Goal: Information Seeking & Learning: Learn about a topic

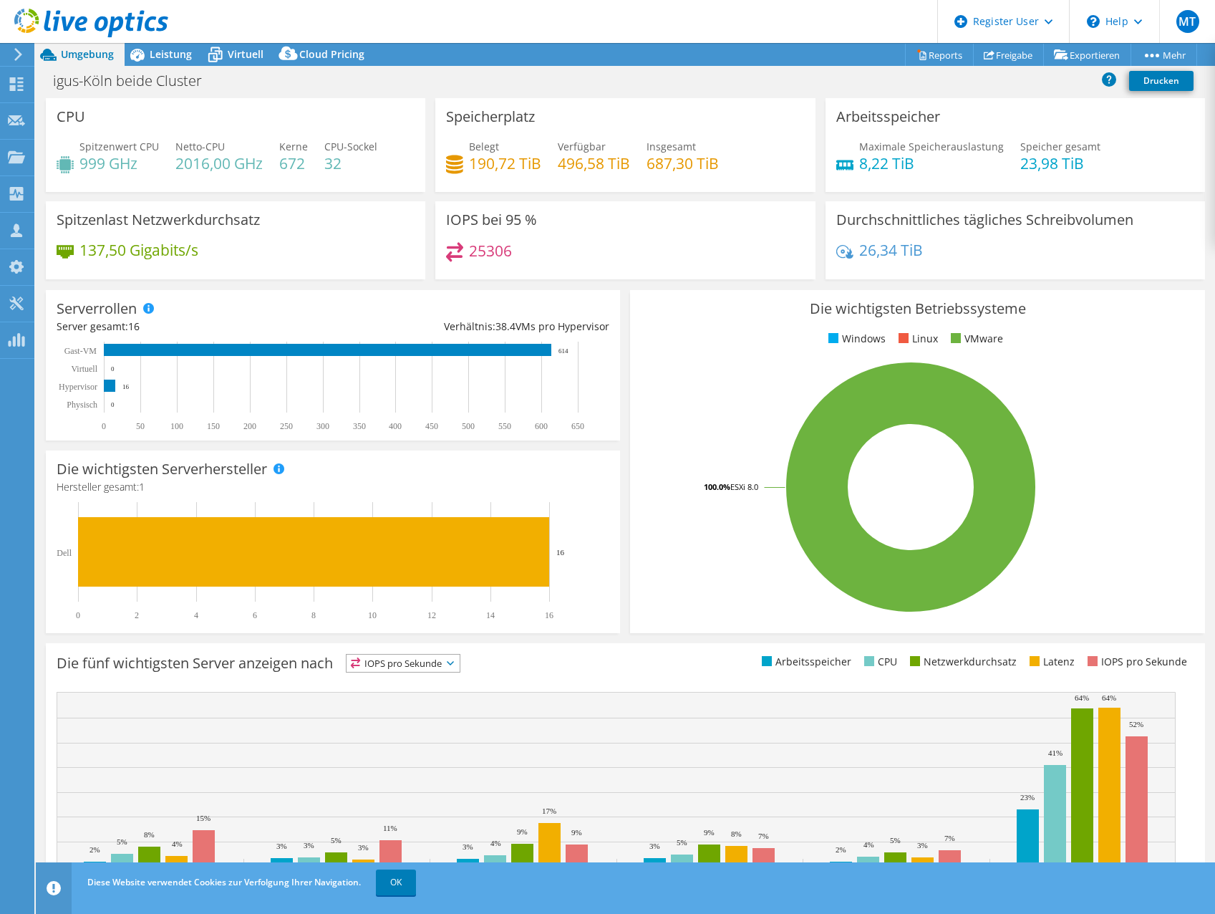
select select "USD"
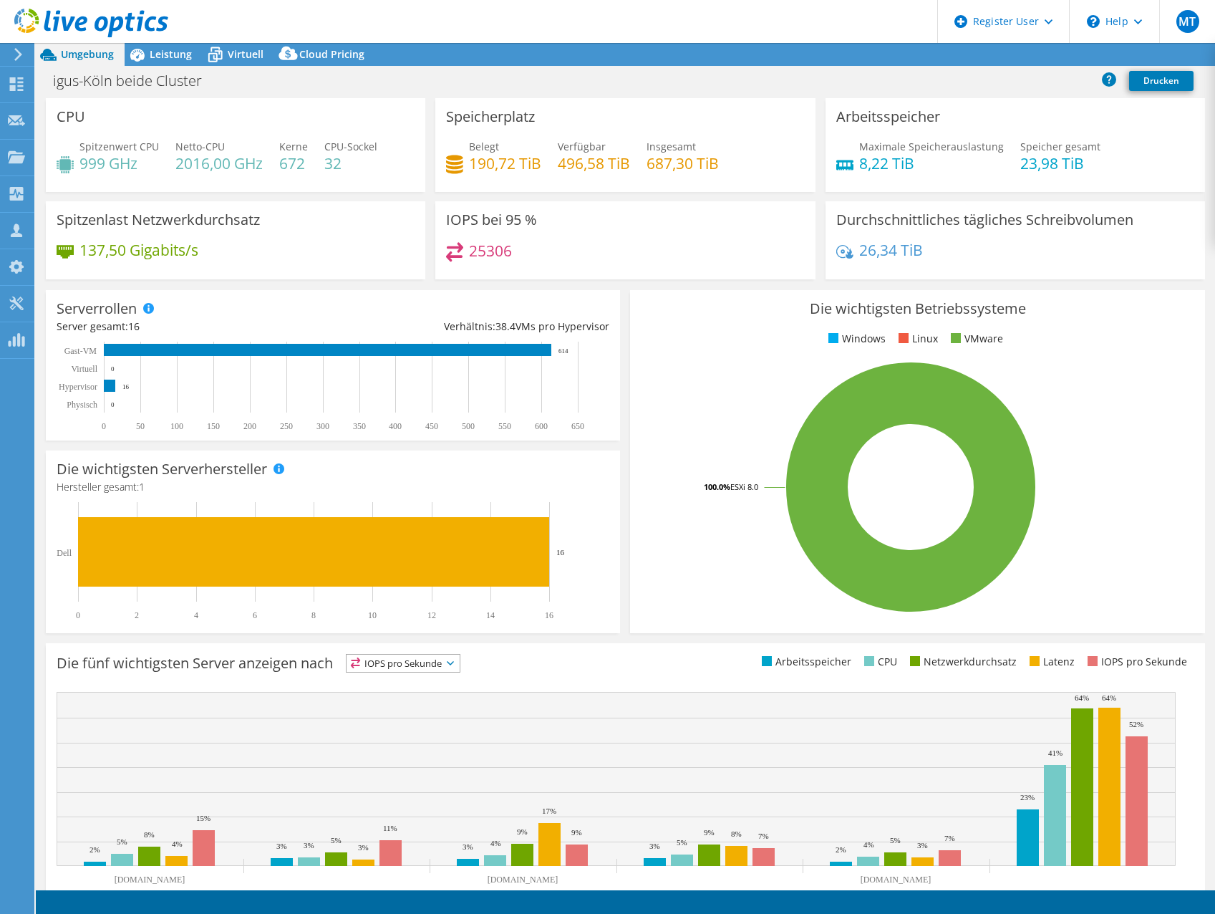
select select "USD"
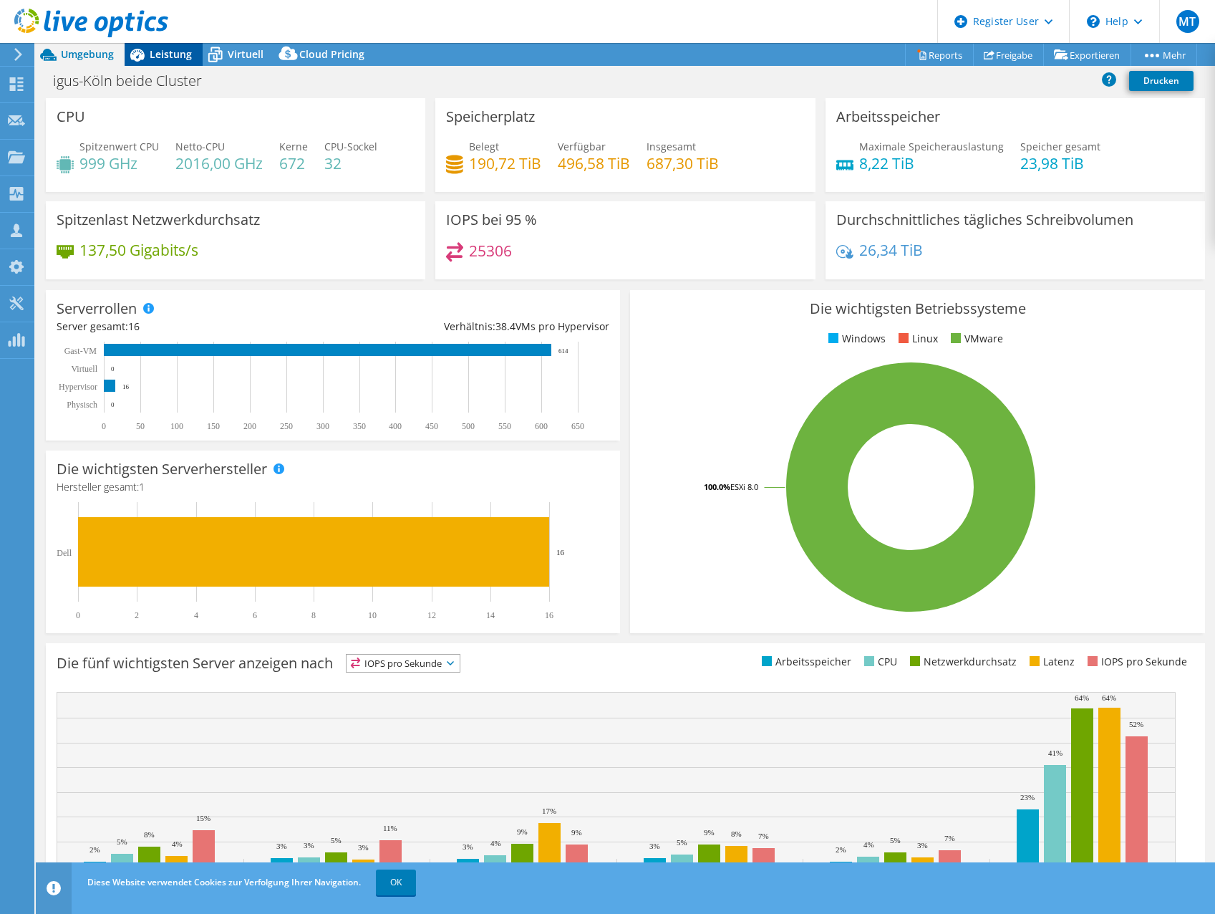
click at [170, 62] on div "Leistung" at bounding box center [164, 54] width 78 height 23
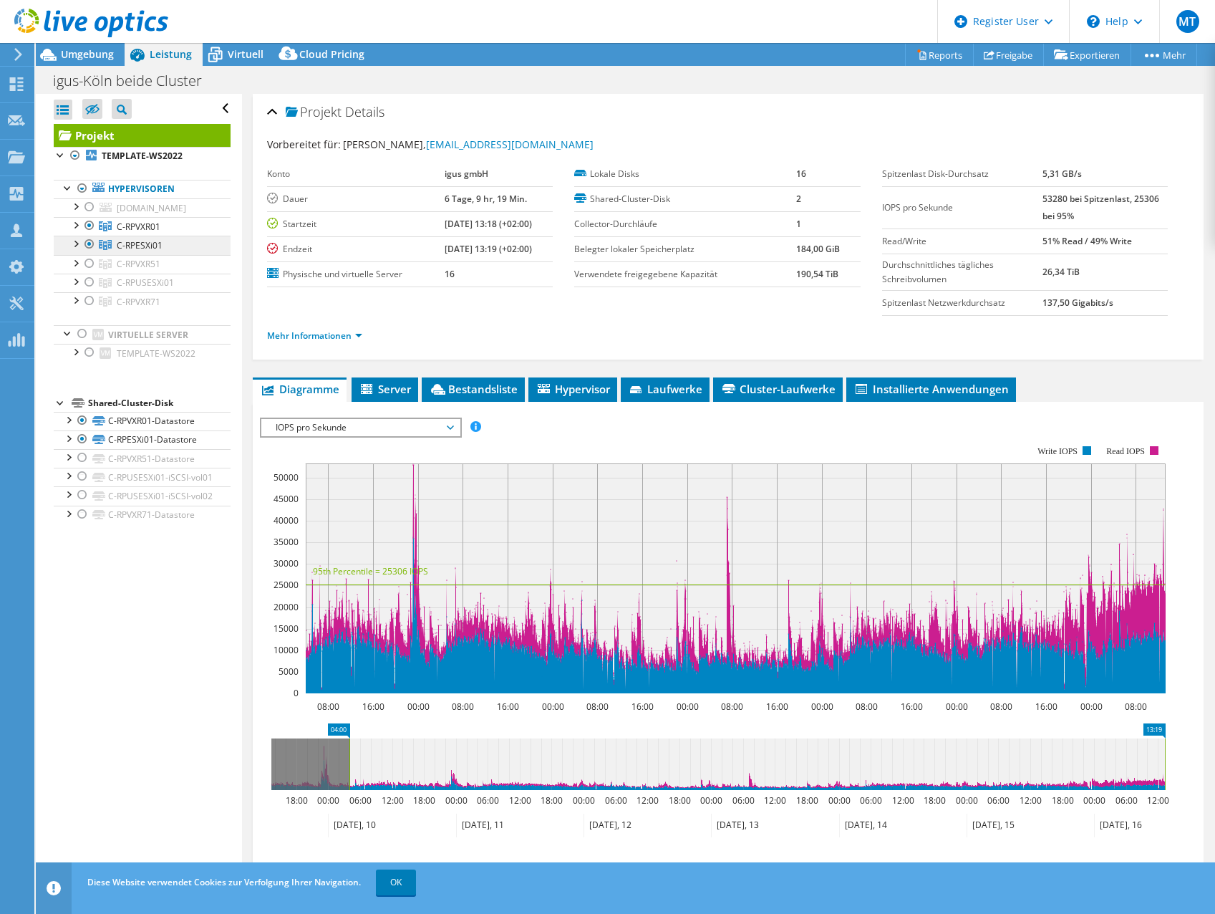
click at [66, 254] on link "C-RPESXi01" at bounding box center [142, 245] width 177 height 19
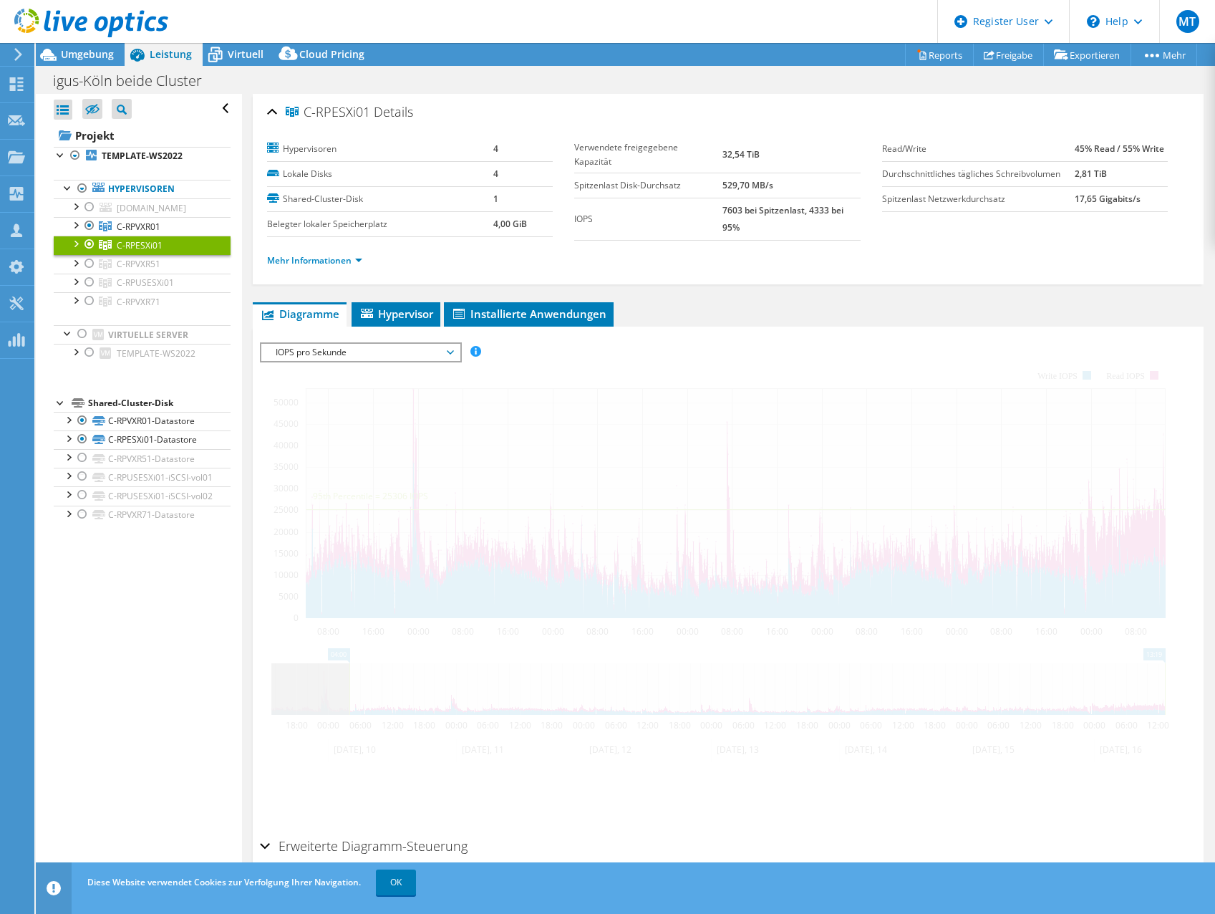
click at [73, 250] on div at bounding box center [75, 243] width 14 height 14
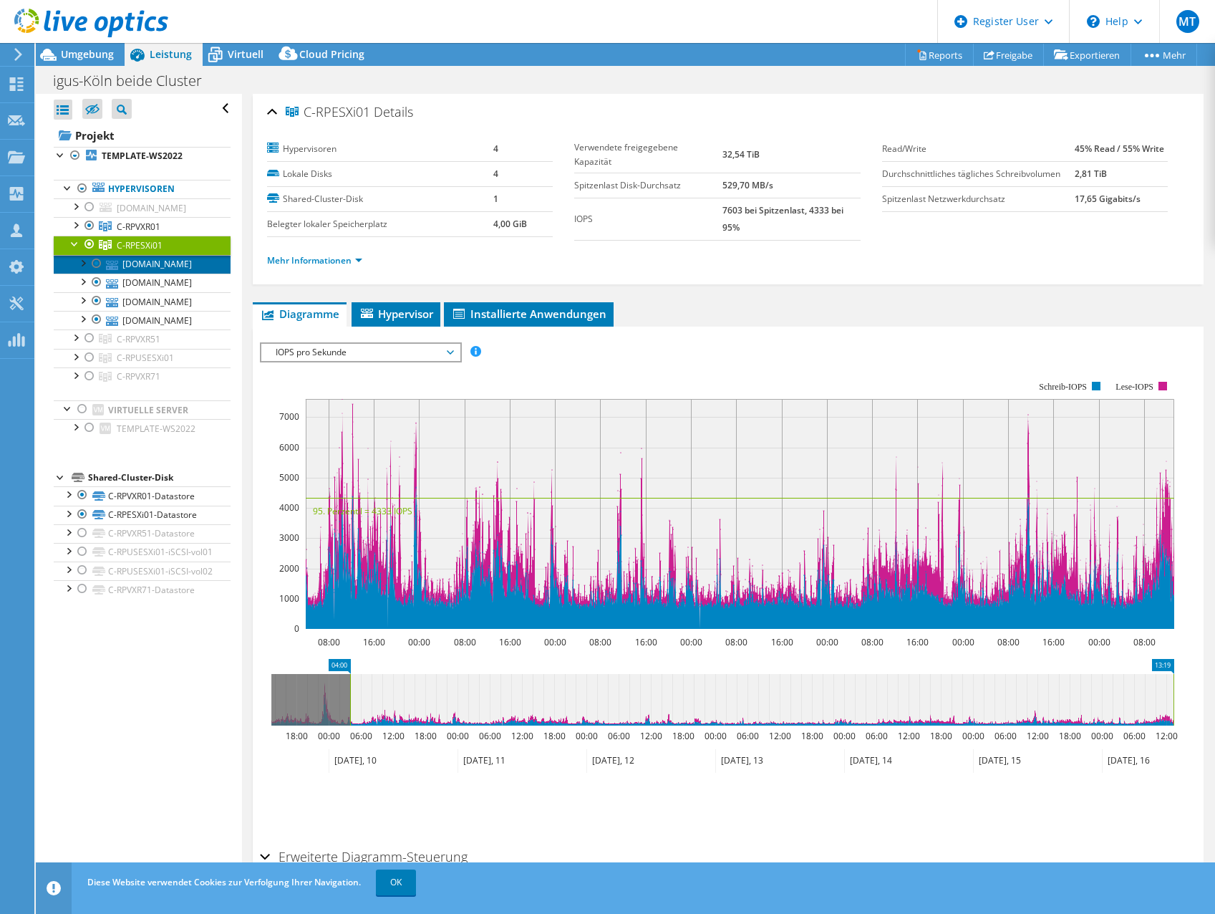
click at [127, 274] on link "[DOMAIN_NAME]" at bounding box center [142, 264] width 177 height 19
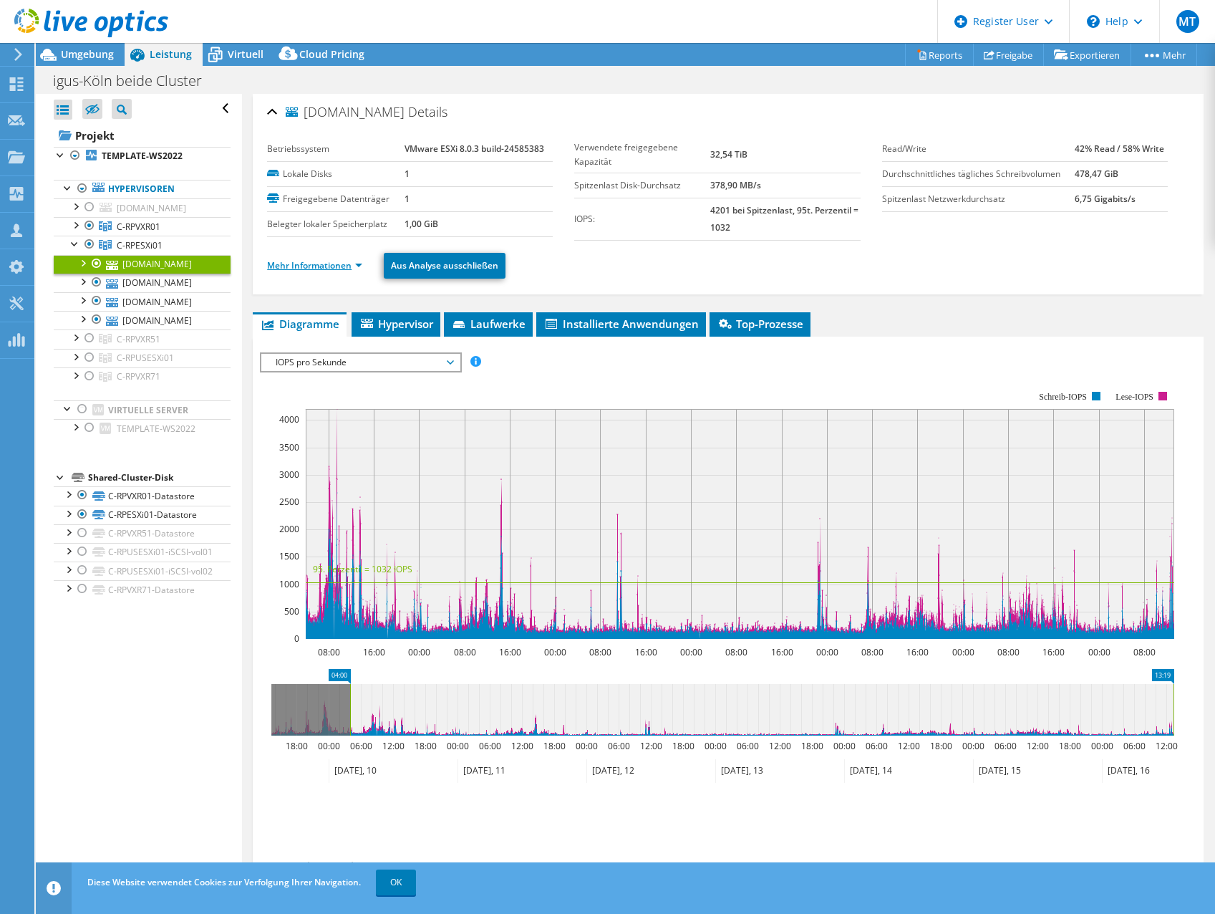
click at [301, 269] on link "Mehr Informationen" at bounding box center [314, 265] width 95 height 12
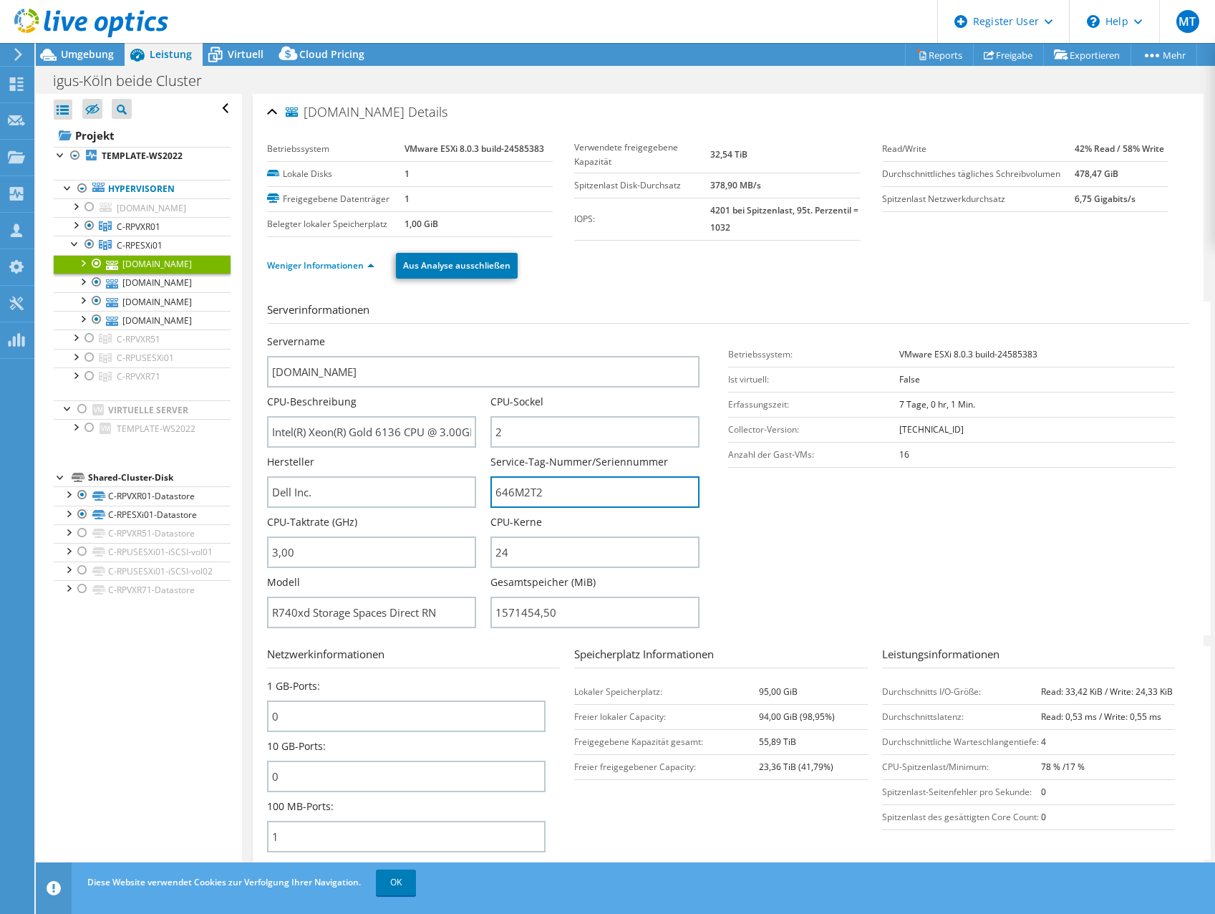
drag, startPoint x: 576, startPoint y: 496, endPoint x: 475, endPoint y: 496, distance: 101.0
click at [475, 334] on div "Servername [DOMAIN_NAME] CPU-Beschreibung Intel(R) Xeon(R) Gold 6136 CPU @ 3.00…" at bounding box center [490, 334] width 447 height 0
click at [157, 292] on link "[DOMAIN_NAME]" at bounding box center [142, 283] width 177 height 19
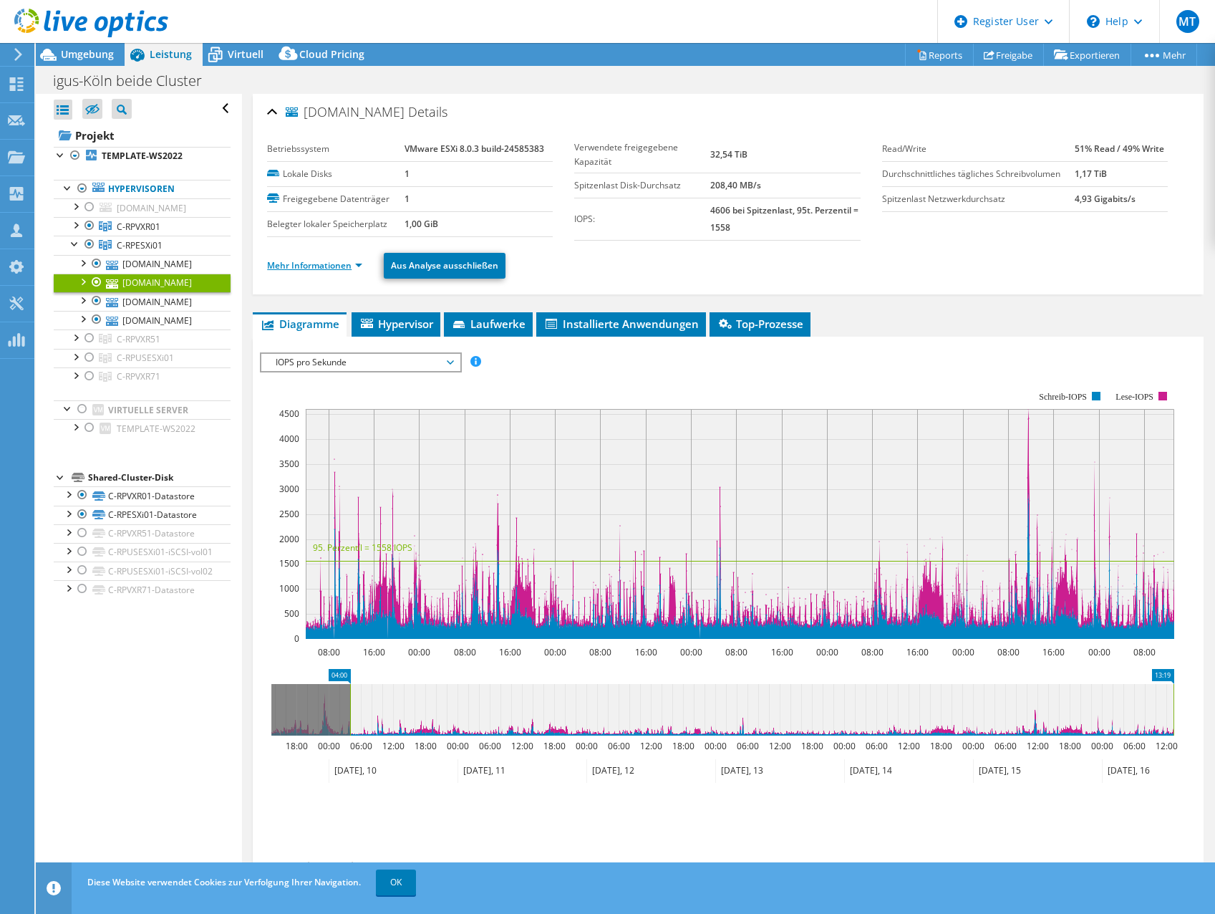
click at [325, 262] on link "Mehr Informationen" at bounding box center [314, 265] width 95 height 12
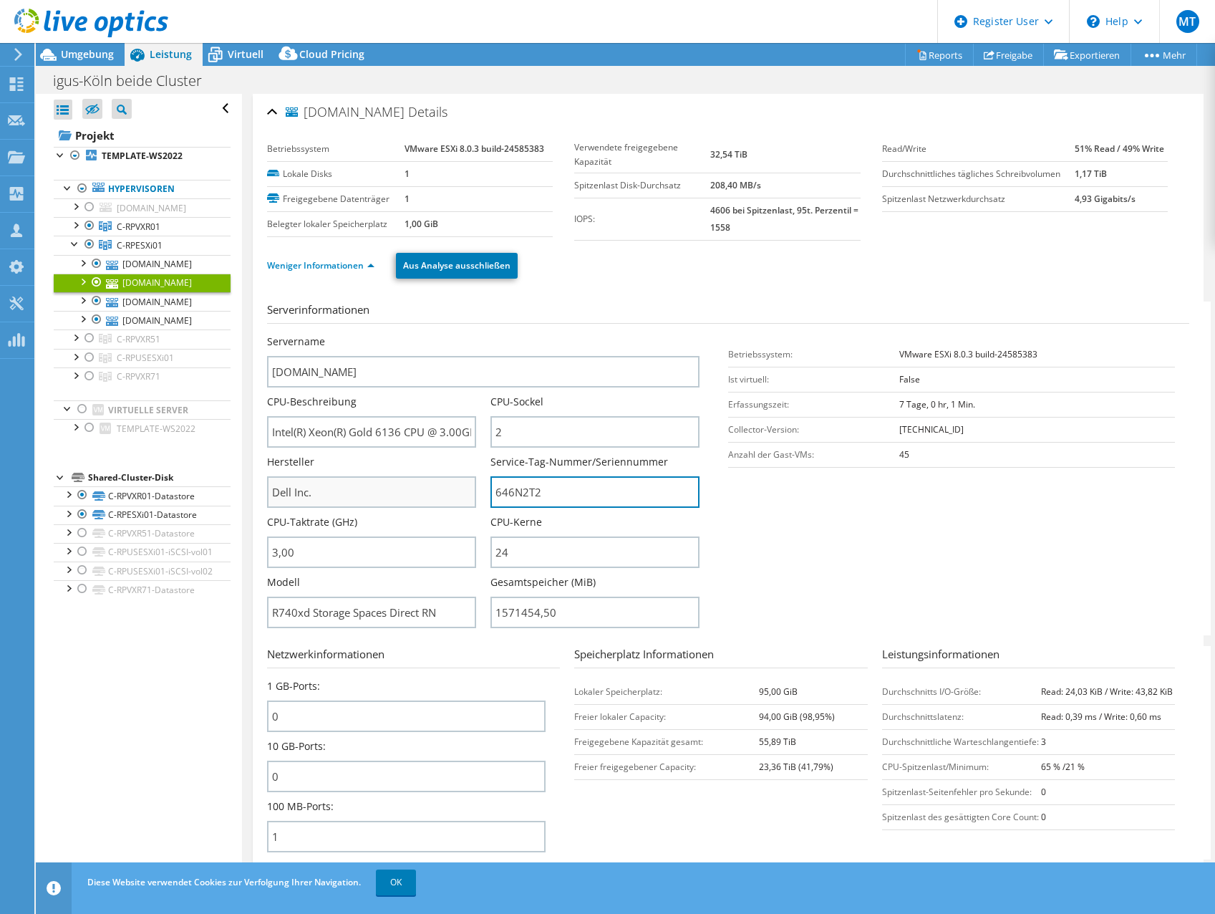
drag, startPoint x: 554, startPoint y: 496, endPoint x: 433, endPoint y: 489, distance: 121.2
click at [433, 334] on div "Servername [DOMAIN_NAME] CPU-Beschreibung Intel(R) Xeon(R) Gold 6136 CPU @ 3.00…" at bounding box center [490, 334] width 447 height 0
click at [127, 311] on link "[DOMAIN_NAME]" at bounding box center [142, 301] width 177 height 19
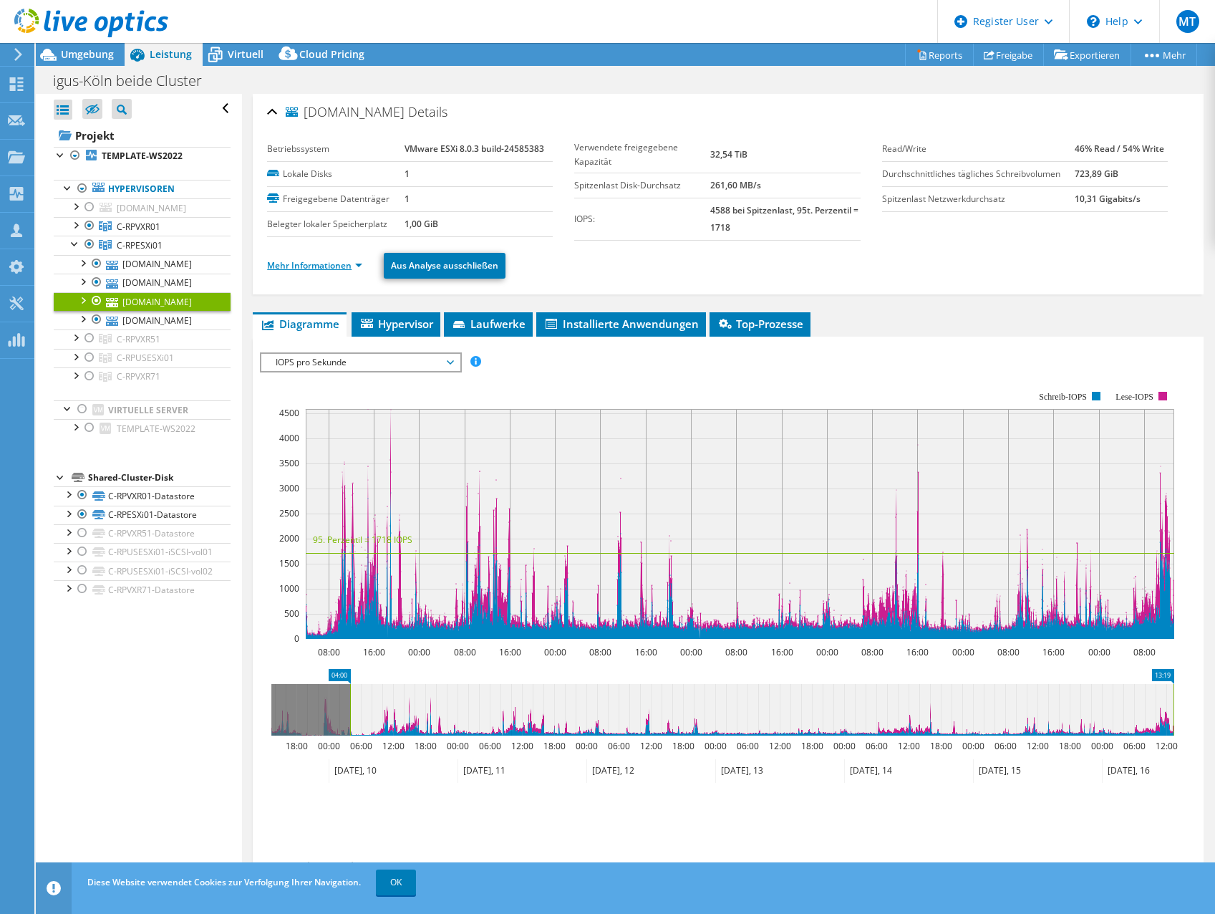
click at [316, 266] on link "Mehr Informationen" at bounding box center [314, 265] width 95 height 12
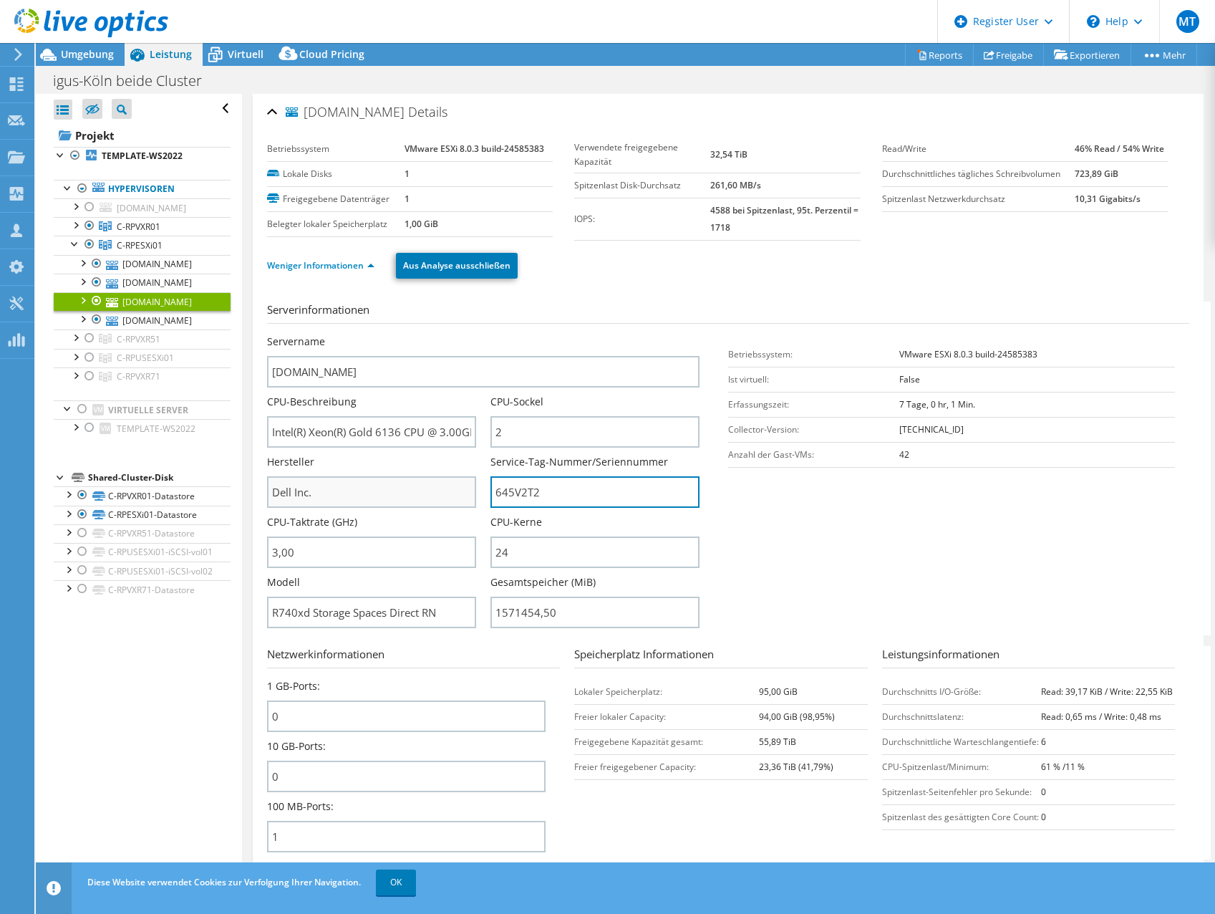
drag, startPoint x: 572, startPoint y: 491, endPoint x: 372, endPoint y: 493, distance: 199.8
click at [372, 334] on div "Servername [DOMAIN_NAME] CPU-Beschreibung Intel(R) Xeon(R) Gold 6136 CPU @ 3.00…" at bounding box center [490, 334] width 447 height 0
click at [135, 329] on link "[DOMAIN_NAME]" at bounding box center [142, 320] width 177 height 19
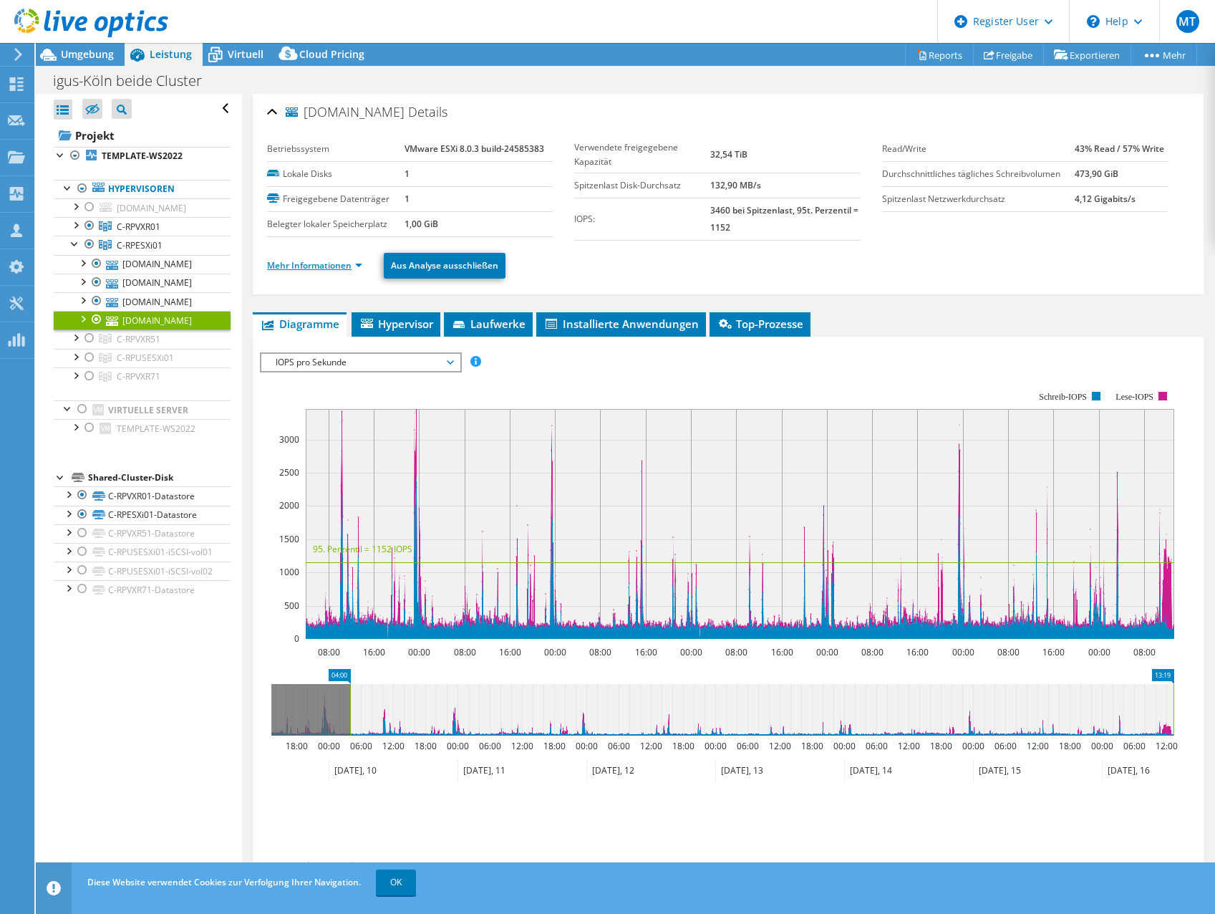
click at [306, 261] on link "Mehr Informationen" at bounding box center [314, 265] width 95 height 12
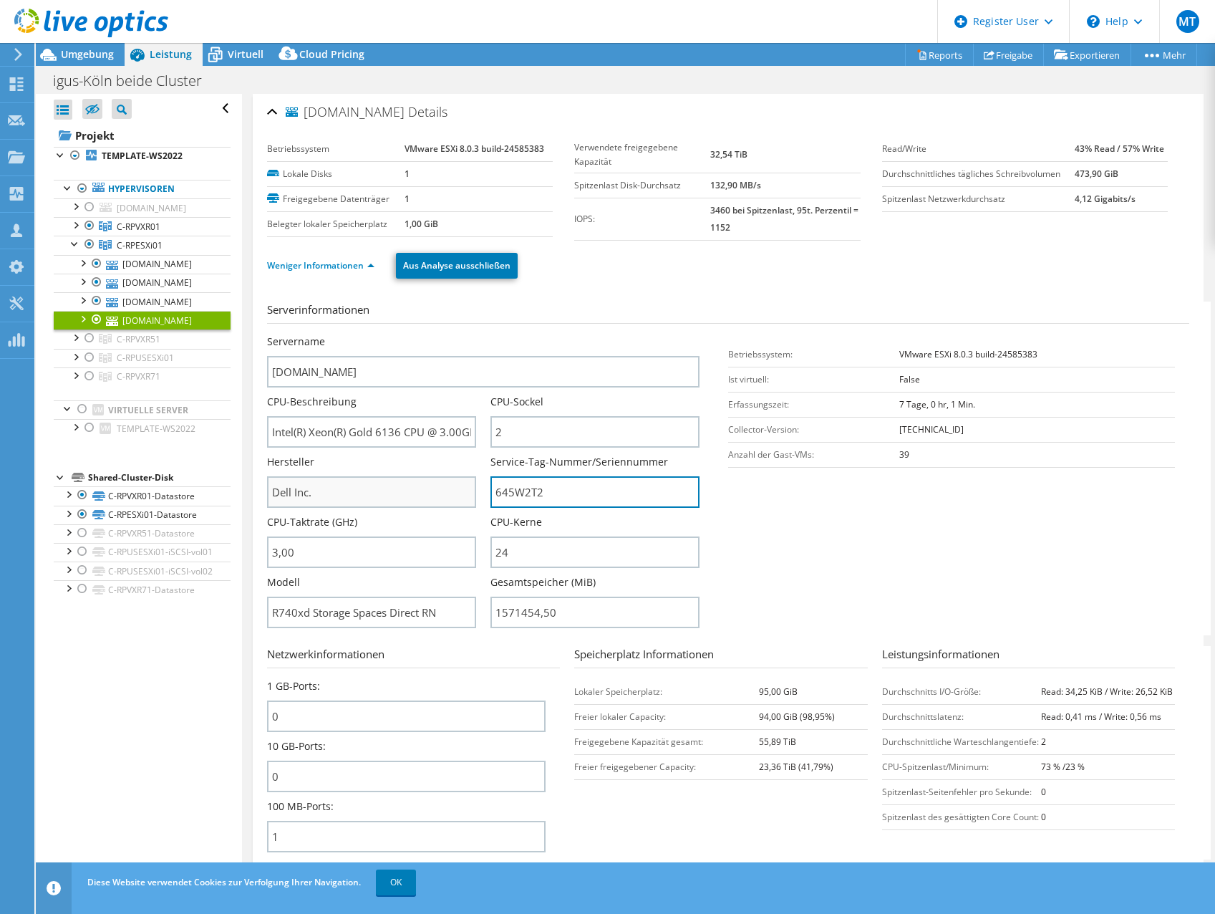
drag, startPoint x: 562, startPoint y: 491, endPoint x: 401, endPoint y: 491, distance: 161.1
click at [401, 334] on div "Servername [DOMAIN_NAME] CPU-Beschreibung Intel(R) Xeon(R) Gold 6136 CPU @ 3.00…" at bounding box center [490, 334] width 447 height 0
click at [1197, 243] on div "[DOMAIN_NAME] Details Betriebssystem VMware ESXi 8.0.3 build-24585383 Lokale Di…" at bounding box center [728, 847] width 972 height 1507
click at [70, 250] on div at bounding box center [75, 243] width 14 height 14
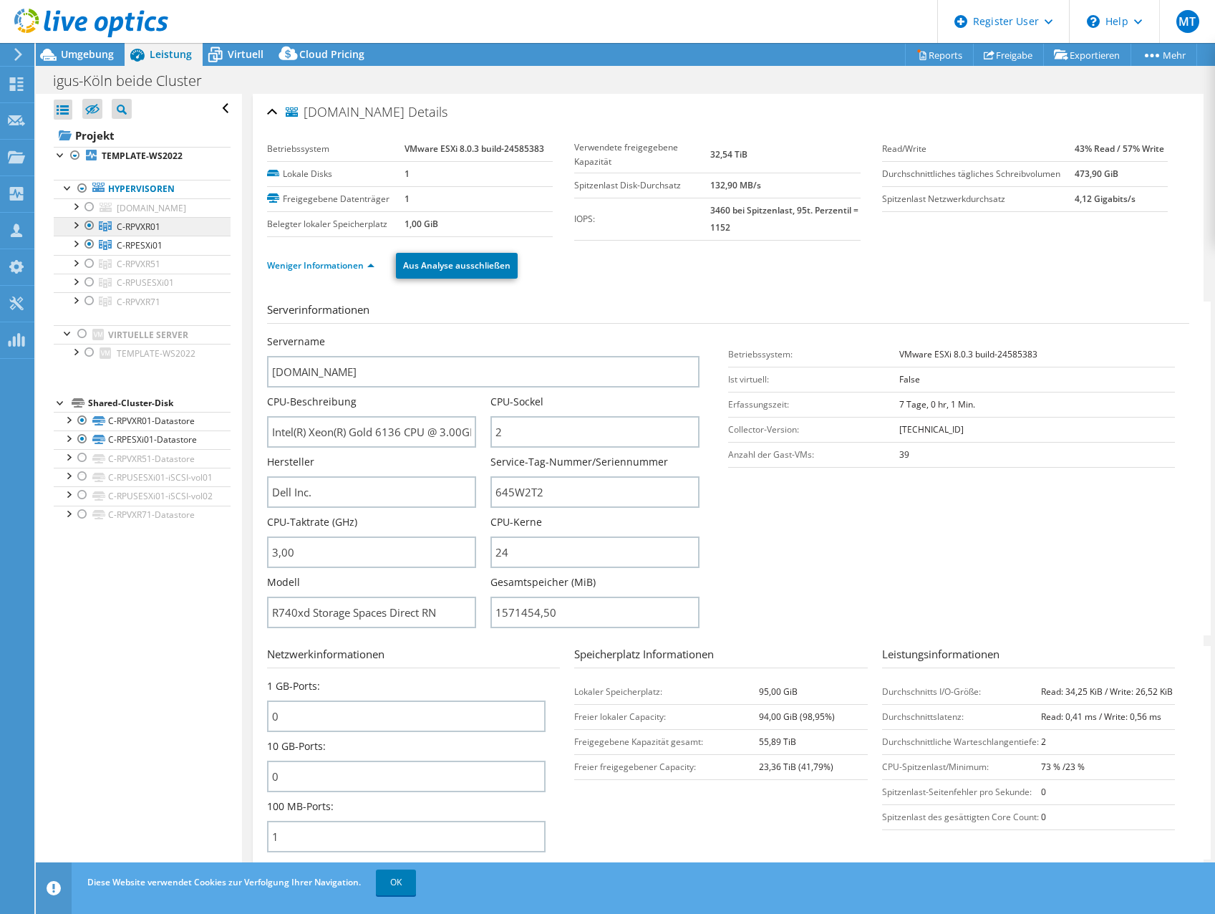
click at [128, 233] on span "C-RPVXR01" at bounding box center [139, 227] width 44 height 12
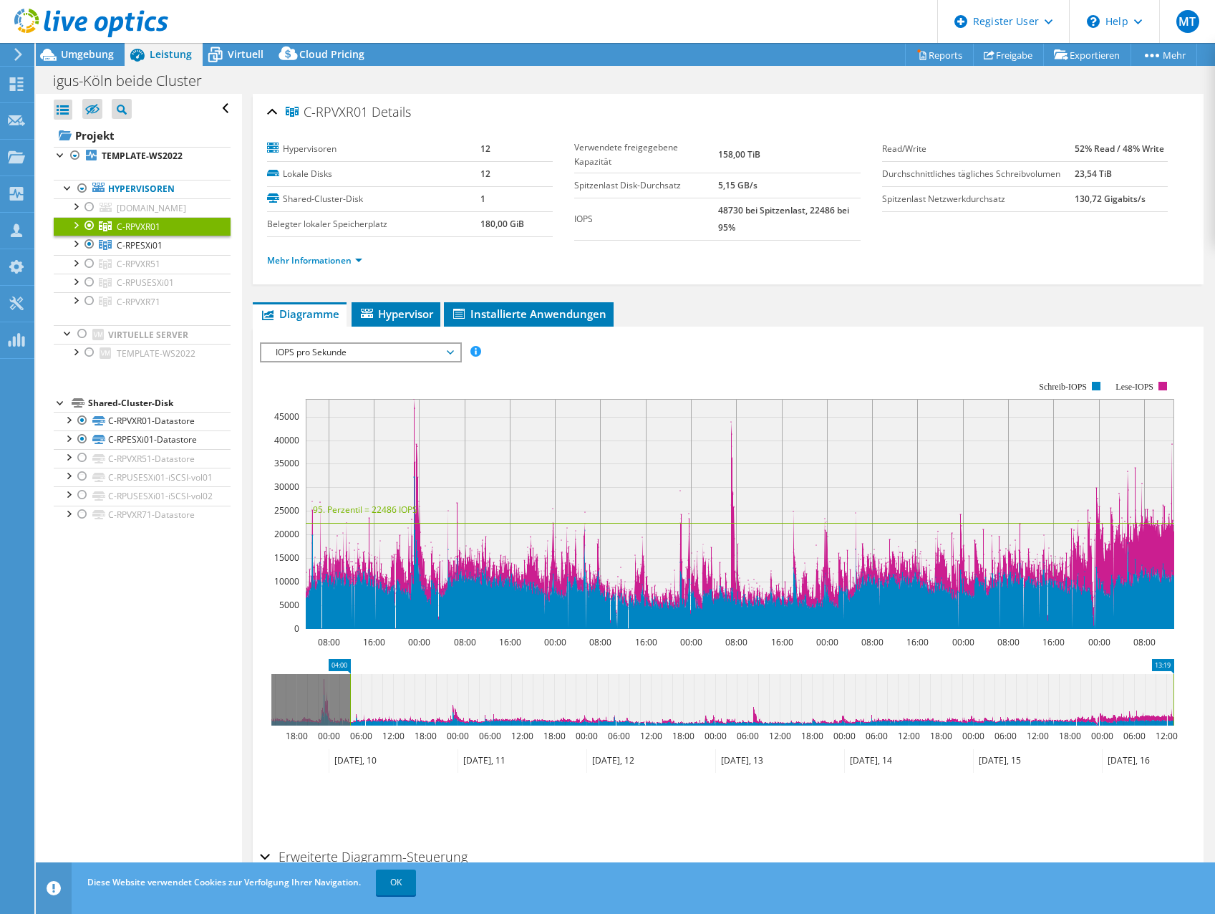
drag, startPoint x: 365, startPoint y: 110, endPoint x: 304, endPoint y: 114, distance: 61.0
click at [304, 114] on span "C-RPVXR01" at bounding box center [327, 112] width 82 height 14
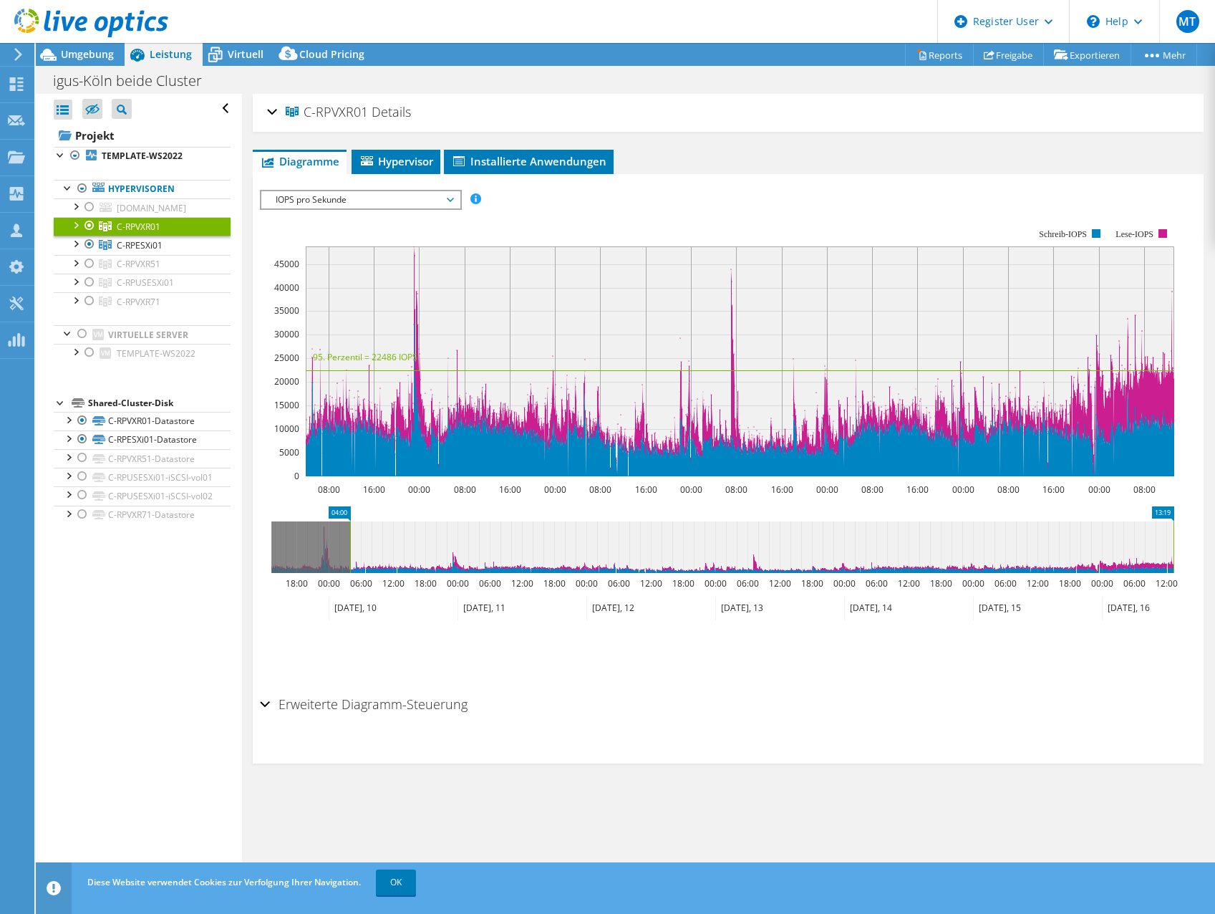
copy span "C-RPVXR01"
click at [1184, 134] on div "C-RPVXR01 Details Hypervisoren 12 Lokale Disks 12 Shared-Cluster-Disk 1 Belegte…" at bounding box center [728, 490] width 972 height 792
